Goal: Task Accomplishment & Management: Use online tool/utility

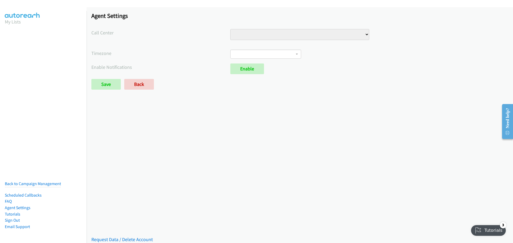
click at [364, 34] on select "Injury Numbers Injury Sales VA Numbers VA Sales" at bounding box center [299, 34] width 139 height 11
select select "6529752866078720"
click at [230, 29] on select "Injury Numbers Injury Sales VA Numbers VA Sales" at bounding box center [299, 34] width 139 height 11
click at [296, 54] on b at bounding box center [297, 54] width 2 height 1
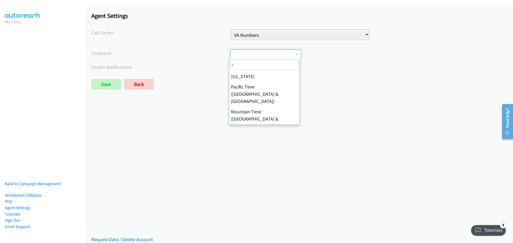
type input "c"
select select "Central Time (US & Canada)"
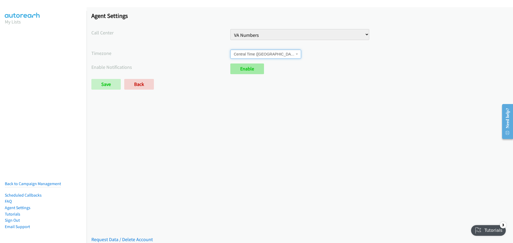
click at [249, 70] on link "Enable" at bounding box center [247, 69] width 34 height 11
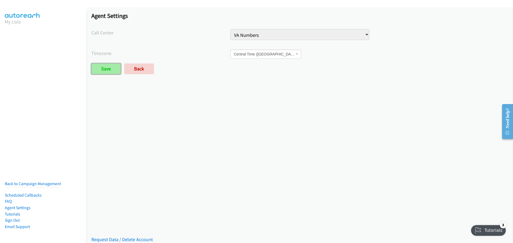
click at [113, 67] on input "Save" at bounding box center [105, 69] width 29 height 11
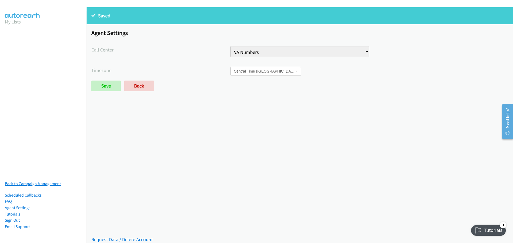
click at [36, 181] on link "Back to Campaign Management" at bounding box center [33, 183] width 56 height 5
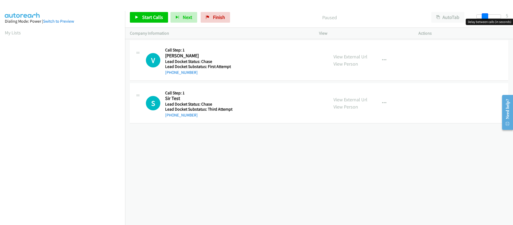
drag, startPoint x: 477, startPoint y: 17, endPoint x: 484, endPoint y: 17, distance: 7.5
click at [484, 17] on span at bounding box center [484, 16] width 6 height 6
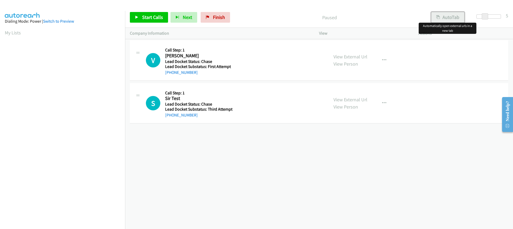
click at [453, 18] on button "AutoTab" at bounding box center [447, 17] width 33 height 11
click at [451, 14] on button "AutoTab" at bounding box center [447, 17] width 34 height 11
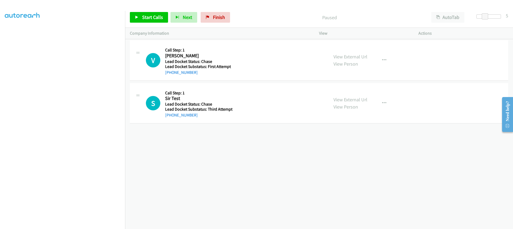
scroll to position [70, 0]
click at [152, 17] on span "Start Calls" at bounding box center [152, 17] width 21 height 6
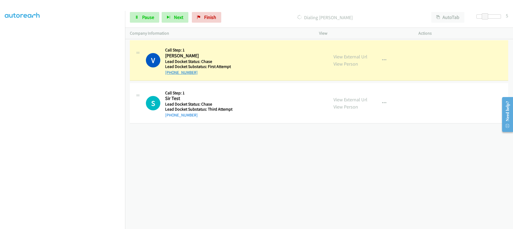
drag, startPoint x: 196, startPoint y: 73, endPoint x: 167, endPoint y: 74, distance: 28.6
click at [167, 74] on div "[PHONE_NUMBER]" at bounding box center [198, 72] width 66 height 6
copy link "[PHONE_NUMBER]"
click at [202, 135] on div "[PHONE_NUMBER] Call failed - Please reload the list and try again The Callbar F…" at bounding box center [319, 134] width 388 height 190
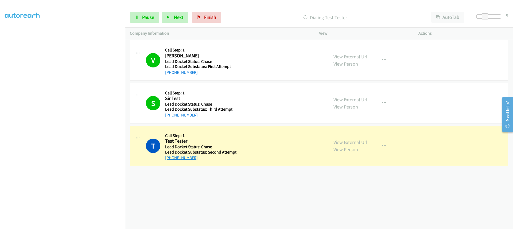
drag, startPoint x: 201, startPoint y: 158, endPoint x: 170, endPoint y: 160, distance: 31.3
click at [170, 160] on div "[PHONE_NUMBER]" at bounding box center [200, 158] width 71 height 6
copy link "[PHONE_NUMBER]"
click at [223, 195] on div "[PHONE_NUMBER] Call failed - Please reload the list and try again The Callbar F…" at bounding box center [319, 134] width 388 height 190
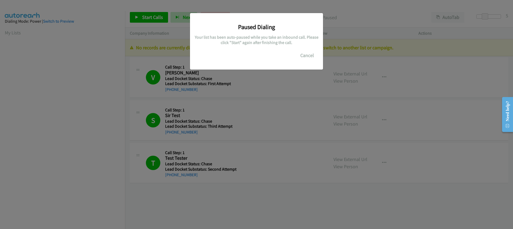
scroll to position [70, 0]
